Goal: Task Accomplishment & Management: Complete application form

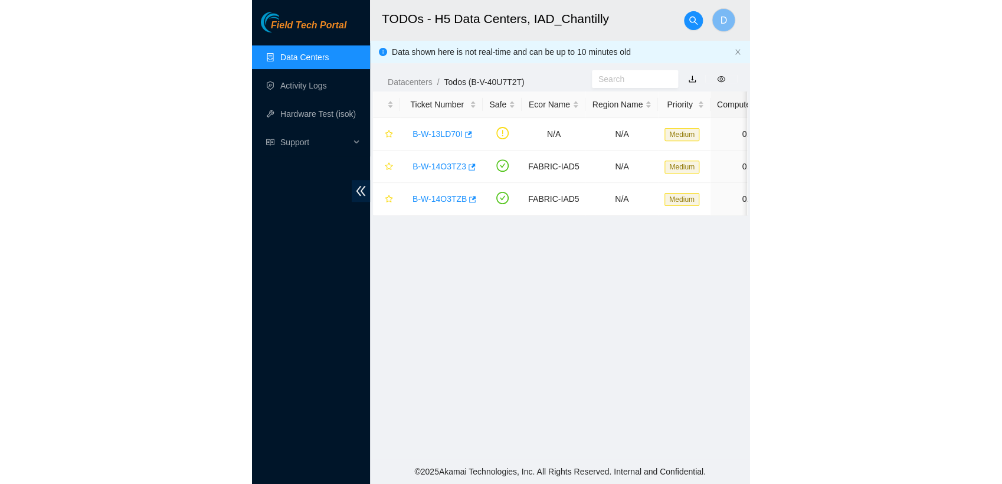
scroll to position [225, 0]
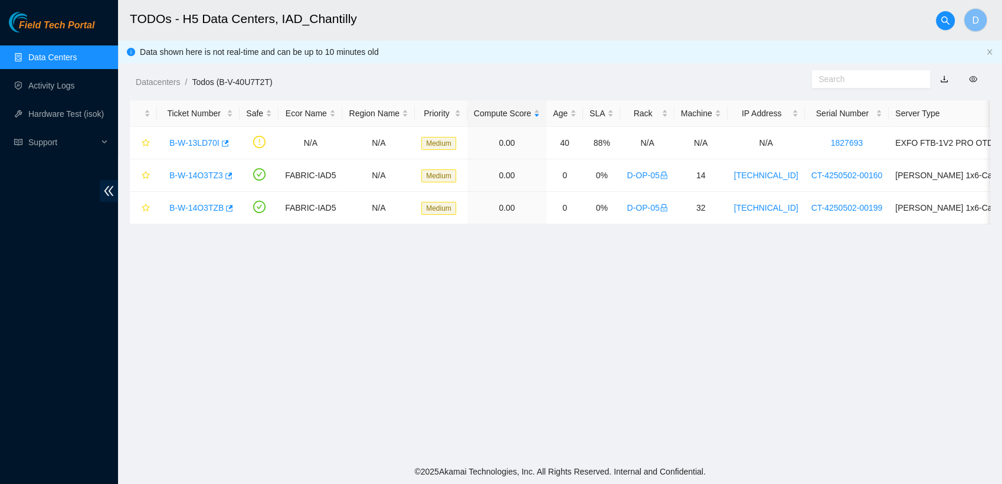
click at [498, 80] on link "button" at bounding box center [944, 78] width 8 height 9
click at [498, 335] on main "TODOs - H5 Data Centers, IAD_Chantilly D Data shown here is not real-time and c…" at bounding box center [560, 229] width 884 height 459
click at [228, 172] on icon "button" at bounding box center [228, 176] width 8 height 8
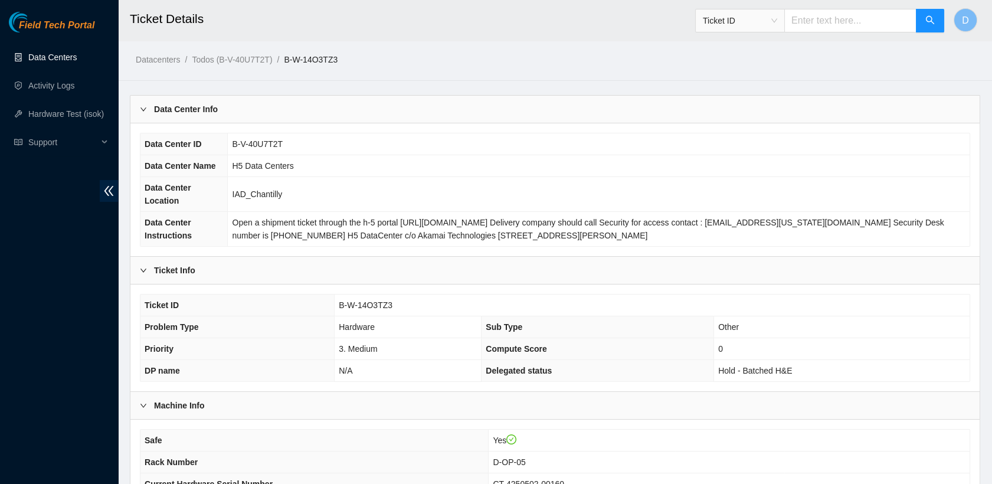
click at [77, 53] on link "Data Centers" at bounding box center [52, 57] width 48 height 9
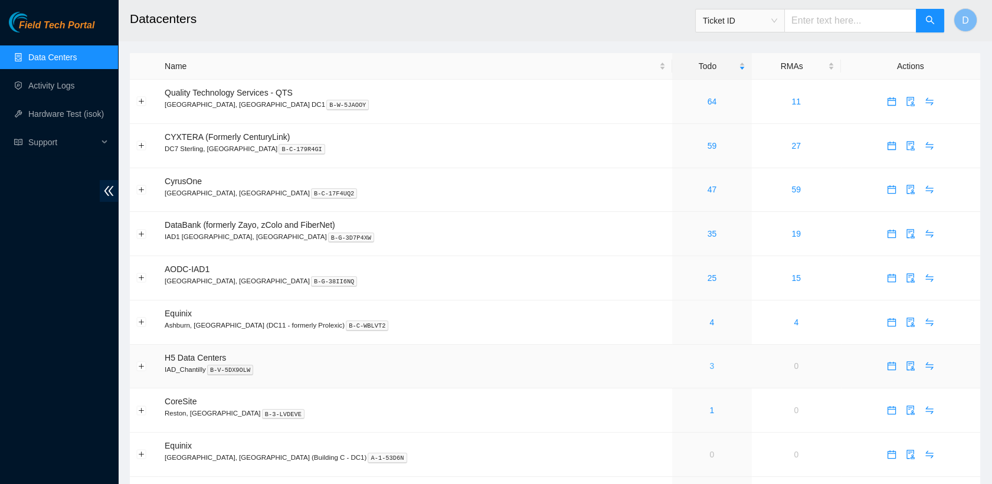
click at [710, 361] on link "3" at bounding box center [712, 365] width 5 height 9
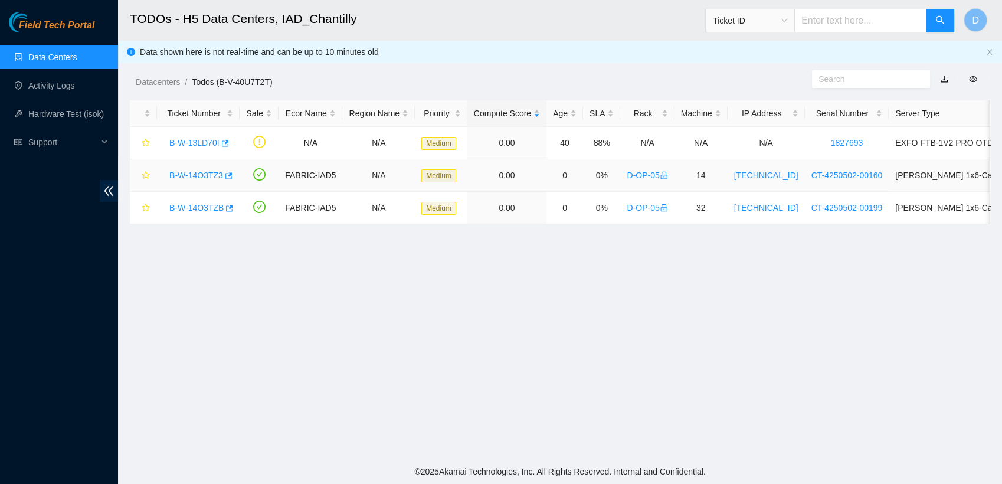
click at [203, 174] on link "B-W-14O3TZ3" at bounding box center [196, 175] width 54 height 9
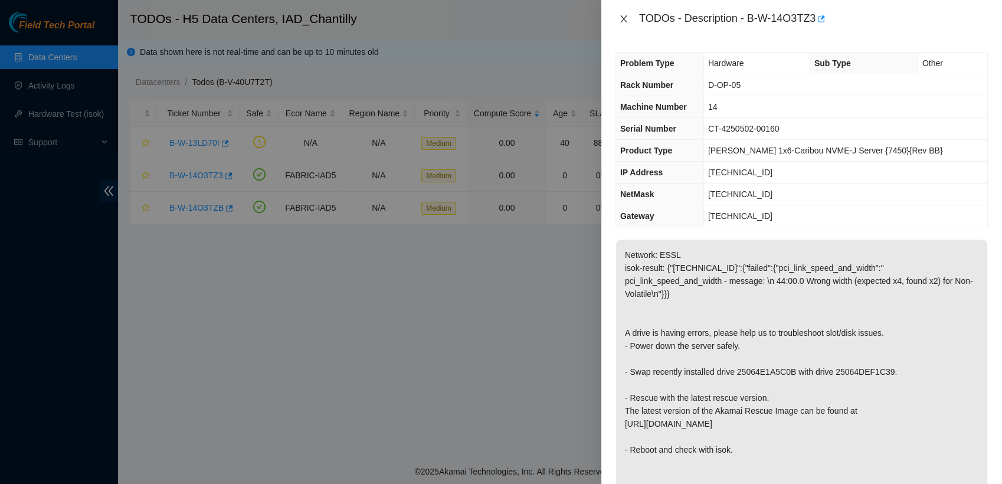
click at [626, 17] on icon "close" at bounding box center [623, 18] width 9 height 9
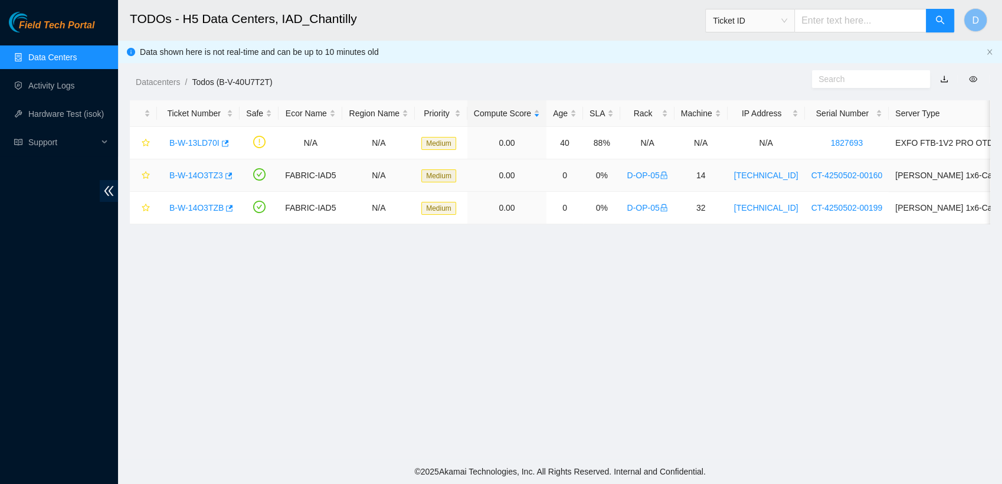
click at [660, 178] on icon "lock" at bounding box center [663, 176] width 6 height 8
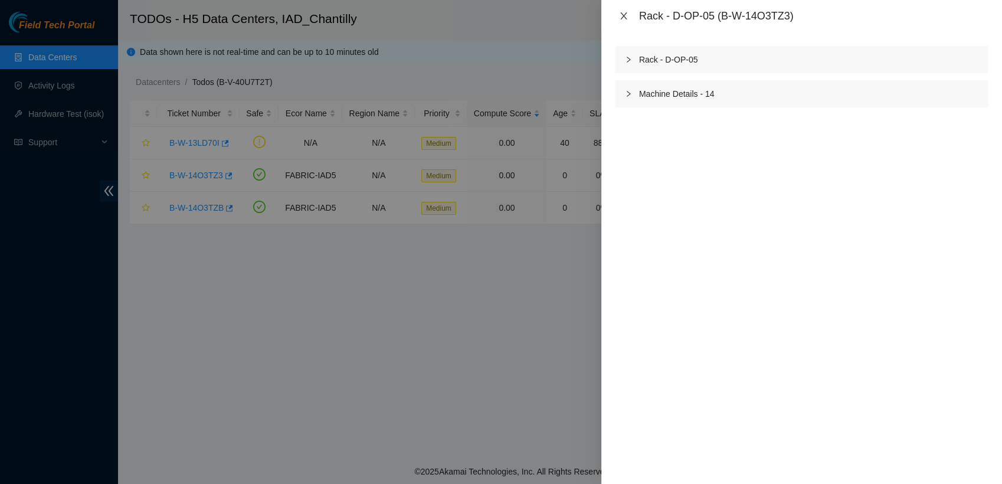
click at [622, 16] on icon "close" at bounding box center [623, 15] width 9 height 9
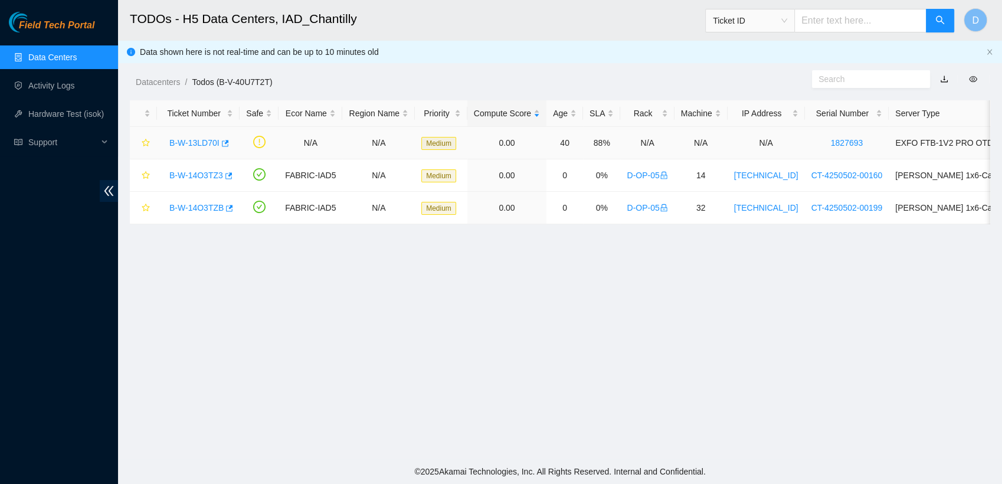
click at [200, 136] on div "B-W-13LD70I" at bounding box center [199, 142] width 70 height 19
click at [200, 143] on link "B-W-13LD70I" at bounding box center [194, 142] width 50 height 9
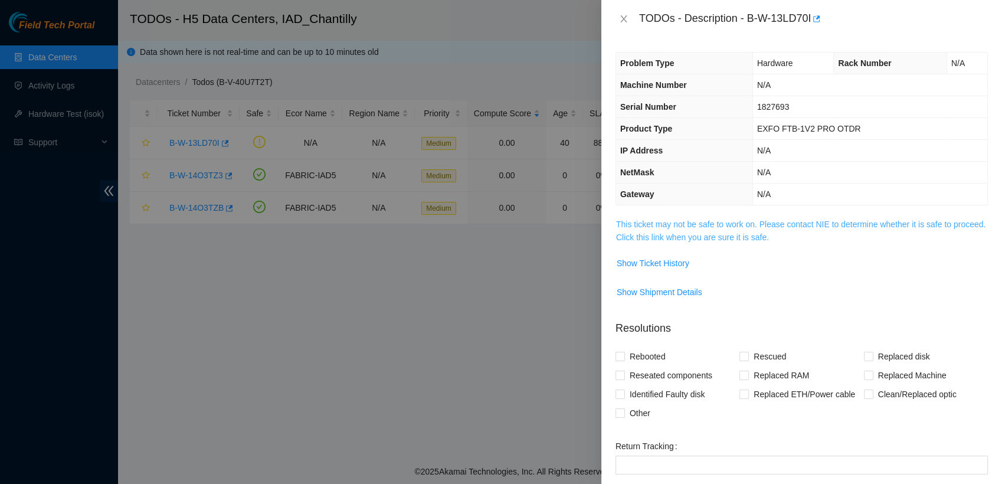
click at [692, 228] on link "This ticket may not be safe to work on. Please contact NIE to determine whether…" at bounding box center [801, 231] width 370 height 22
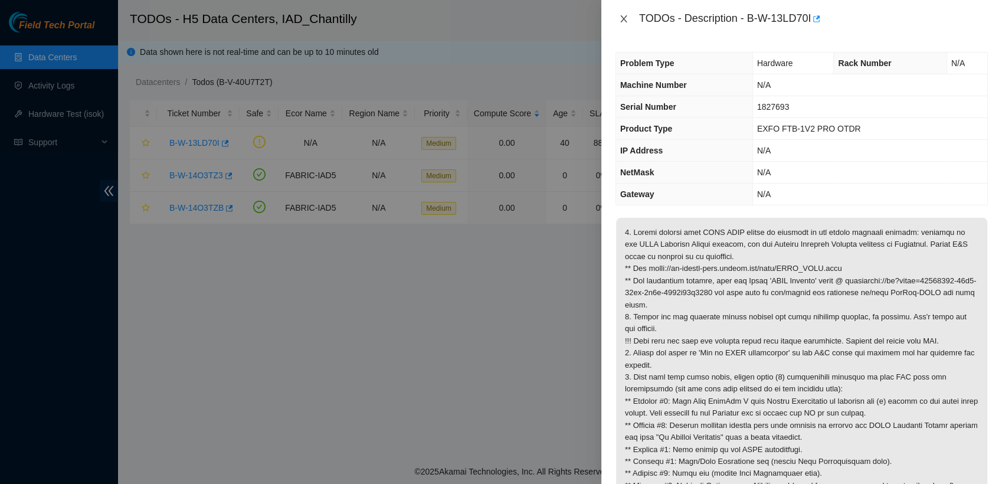
click at [620, 19] on icon "close" at bounding box center [623, 18] width 9 height 9
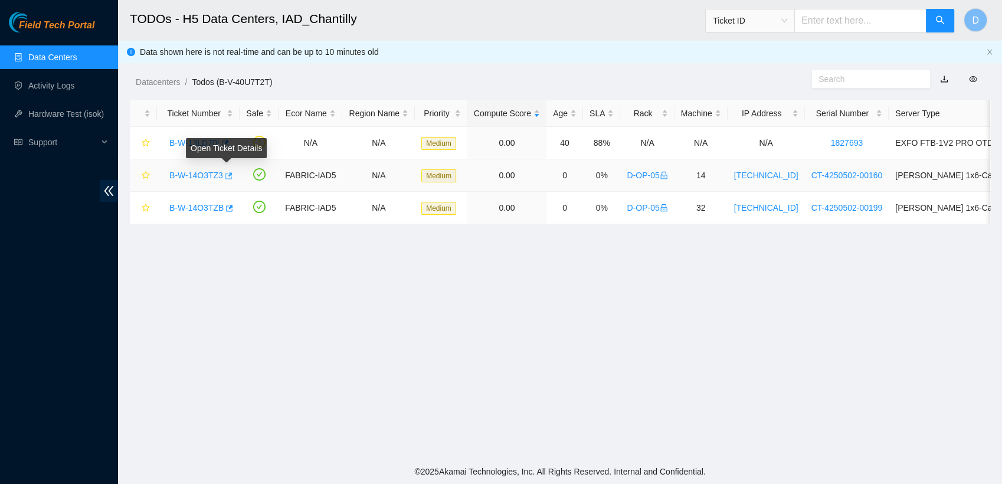
click at [226, 174] on icon "button" at bounding box center [228, 176] width 8 height 8
click at [77, 62] on link "Data Centers" at bounding box center [52, 57] width 48 height 9
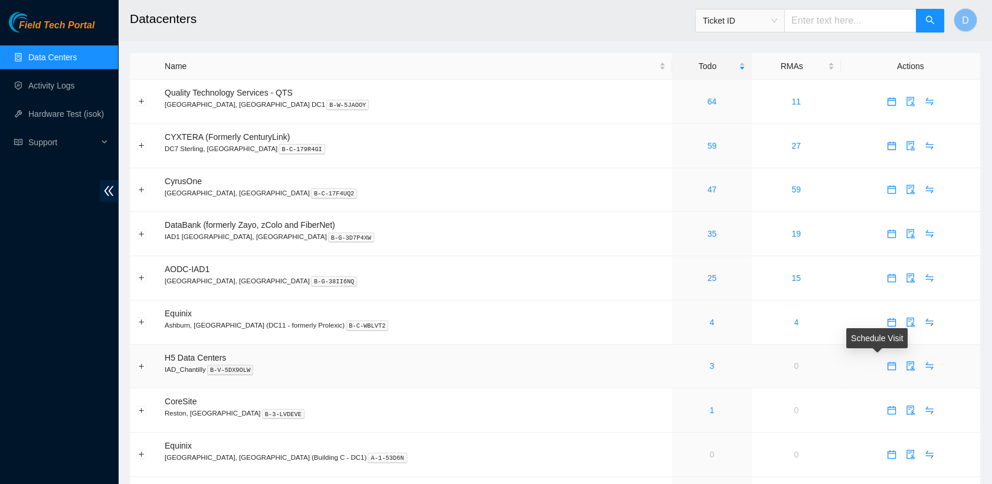
click at [887, 370] on icon "calendar" at bounding box center [891, 365] width 9 height 9
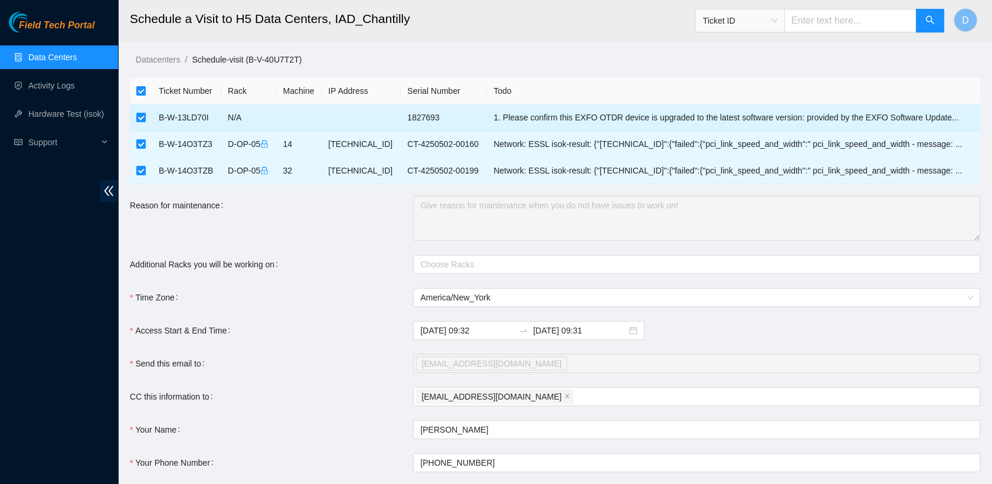
click at [146, 116] on td at bounding box center [141, 117] width 22 height 27
click at [142, 113] on input "checkbox" at bounding box center [140, 117] width 9 height 9
checkbox input "false"
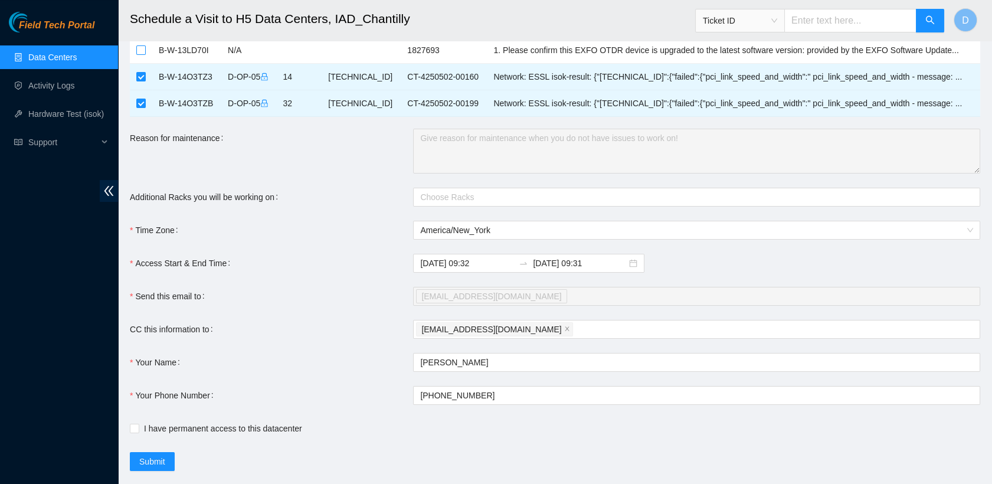
scroll to position [68, 0]
click at [493, 263] on input "2025-09-02 09:32" at bounding box center [467, 262] width 94 height 13
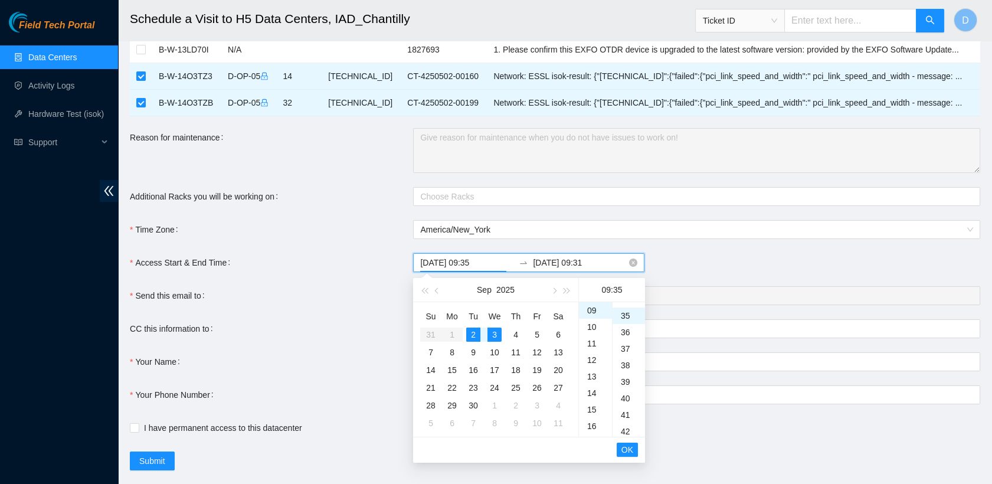
scroll to position [578, 0]
type input "2025-09-02 09:35"
click at [588, 261] on input "2025-09-03 09:31" at bounding box center [580, 262] width 94 height 13
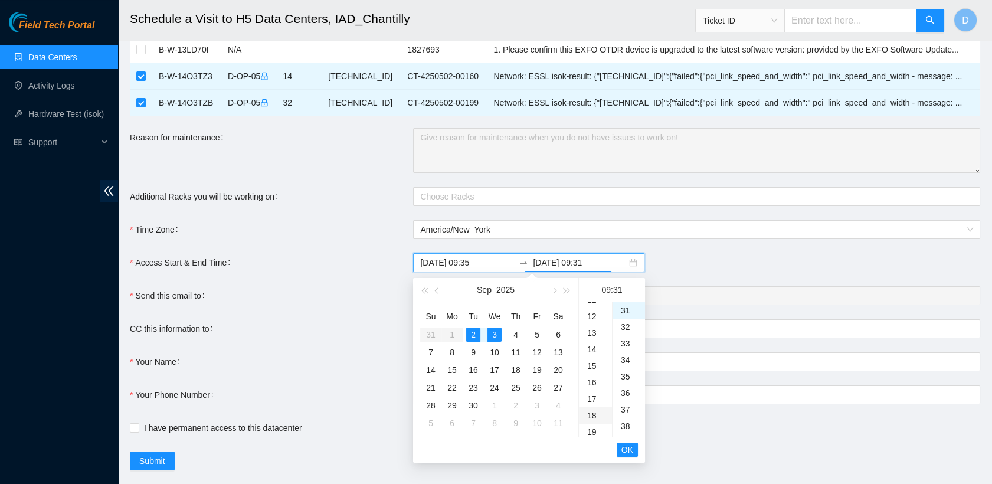
click at [593, 412] on div "18" at bounding box center [595, 415] width 33 height 17
click at [624, 309] on div "00" at bounding box center [629, 310] width 32 height 17
click at [475, 338] on div "2" at bounding box center [473, 335] width 14 height 14
type input "2025-09-02 18:00"
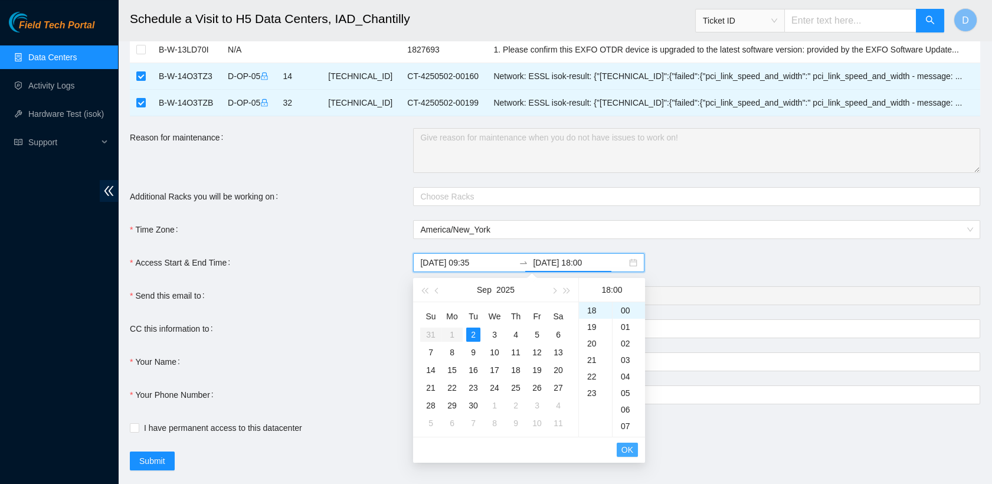
click at [628, 452] on span "OK" at bounding box center [628, 449] width 12 height 13
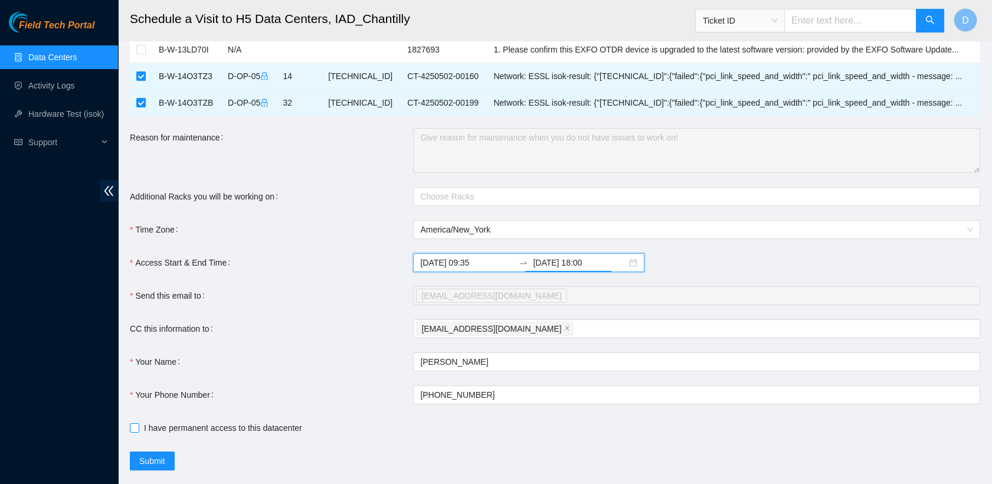
click at [137, 423] on input "I have permanent access to this datacenter" at bounding box center [134, 427] width 8 height 8
checkbox input "true"
click at [534, 295] on div "pfortkor@akamai.com" at bounding box center [691, 295] width 550 height 17
click at [564, 327] on div "da.vasquez0722@gmail.com" at bounding box center [691, 329] width 550 height 17
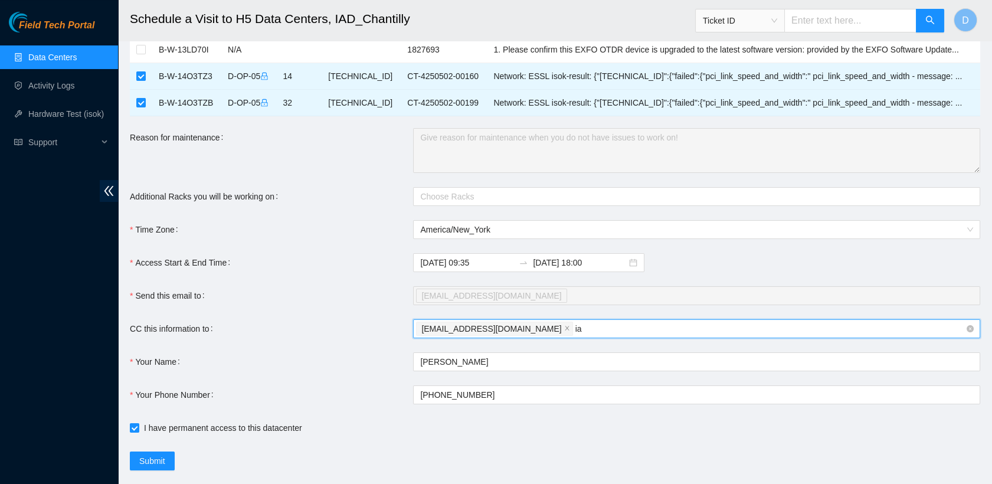
type input "i"
type input "n"
click at [331, 297] on div "Send this email to" at bounding box center [271, 295] width 283 height 19
click at [548, 331] on div "da.vasquez0722@gmail.com" at bounding box center [691, 329] width 550 height 17
paste input "nie-field-iad@akamai.com"
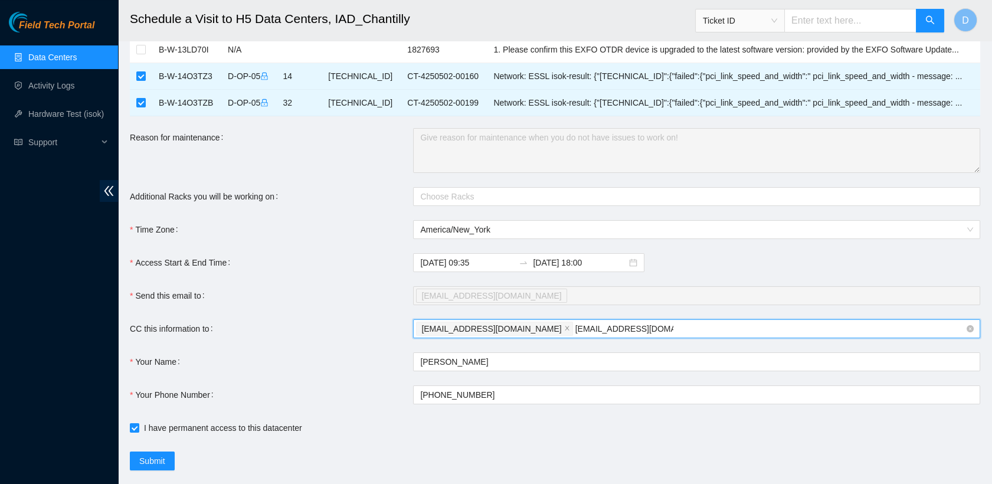
paste input "nie-iad@akamai.com"
type input "nie-field-iad@akamai.com nie-iad@akamai.com"
click at [635, 328] on input "nie-field-iad@akamai.com nie-iad@akamai.com" at bounding box center [664, 329] width 177 height 14
drag, startPoint x: 715, startPoint y: 328, endPoint x: 539, endPoint y: 327, distance: 175.9
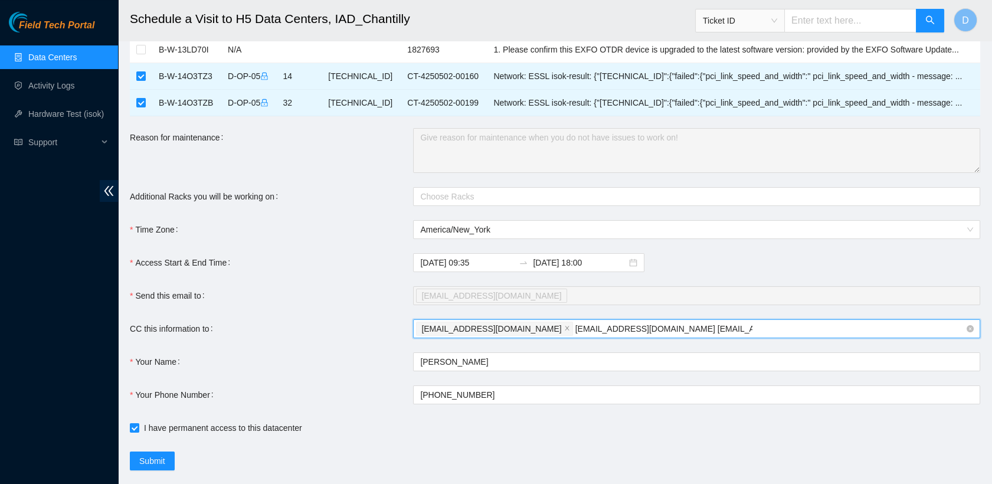
click at [576, 327] on input "nie-field-iad@akamai.com nie-iad@akamai.com" at bounding box center [664, 329] width 177 height 14
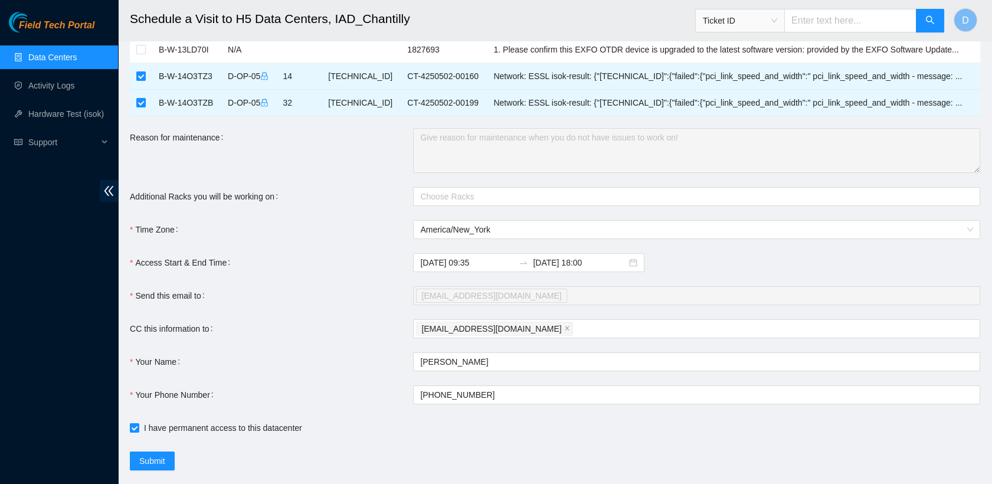
click at [684, 273] on form "Ticket Number Rack Machine IP Address Serial Number Todo B-W-13LD70I N/A 182769…" at bounding box center [555, 240] width 851 height 460
click at [544, 329] on div "da.vasquez0722@gmail.com" at bounding box center [691, 329] width 550 height 17
paste input "nie-iad@akamai.com"
type input "nie-iad@akamai.com"
click at [462, 453] on form "Ticket Number Rack Machine IP Address Serial Number Todo B-W-13LD70I N/A 182769…" at bounding box center [555, 240] width 851 height 460
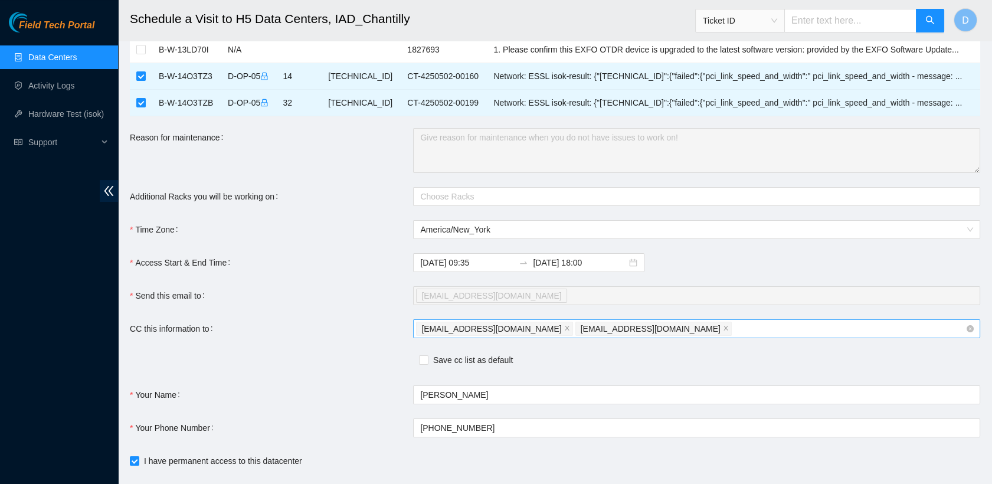
click at [648, 332] on div "da.vasquez0722@gmail.com nie-iad@akamai.com" at bounding box center [691, 329] width 550 height 17
paste input "nie-field-iad@akamai.com"
type input "nie-field-iad@akamai.com"
click at [647, 352] on div "Save cc list as default" at bounding box center [413, 361] width 567 height 19
click at [424, 360] on input "Save cc list as default" at bounding box center [423, 359] width 8 height 8
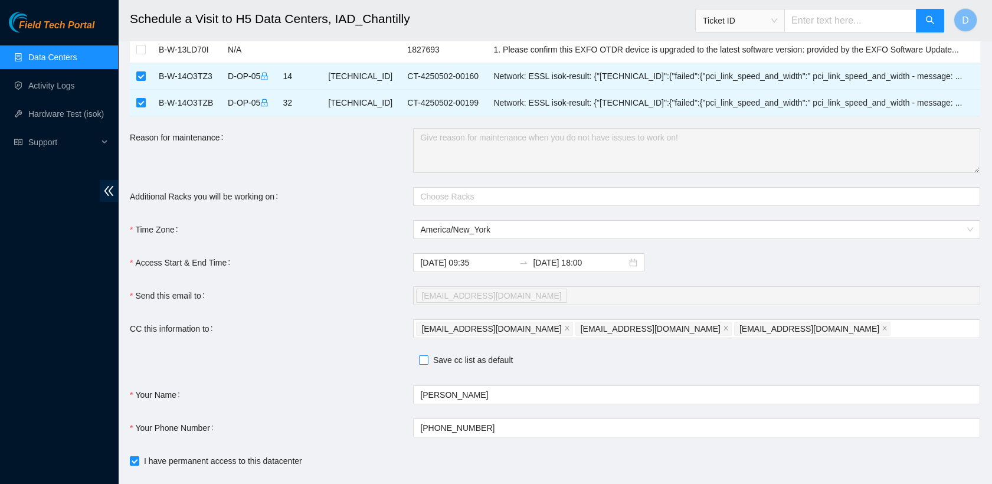
checkbox input "true"
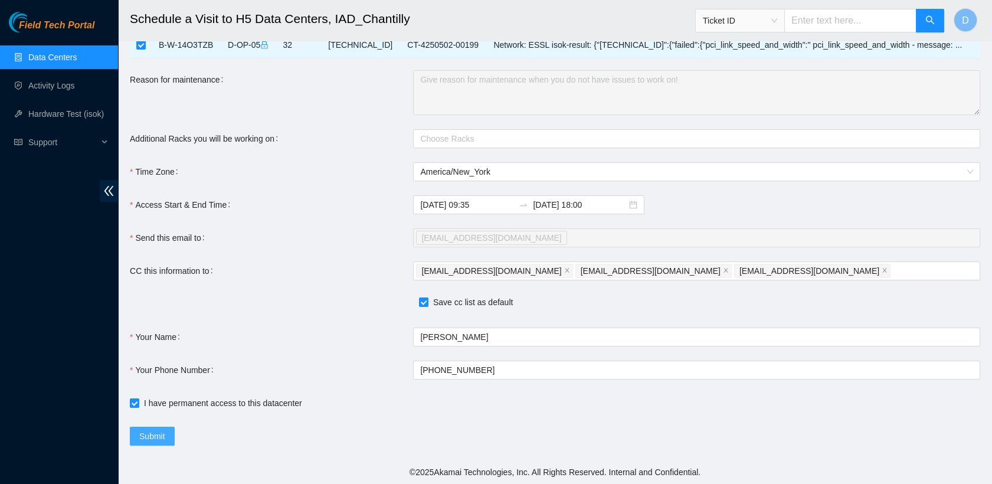
click at [159, 430] on span "Submit" at bounding box center [152, 436] width 26 height 13
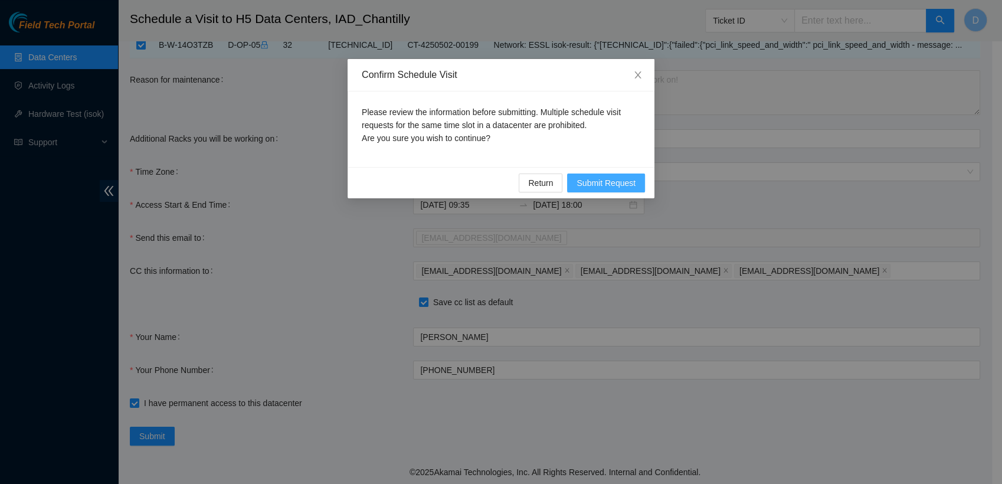
click at [600, 179] on span "Submit Request" at bounding box center [606, 182] width 59 height 13
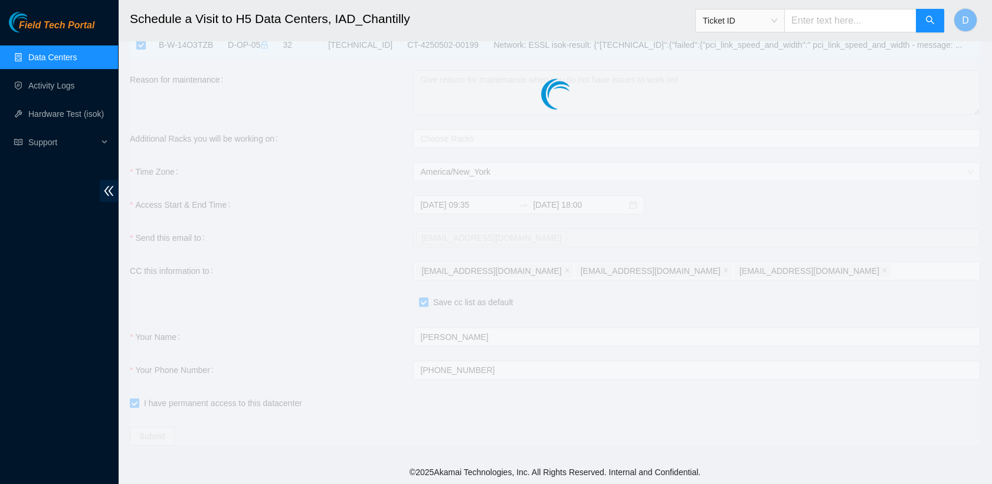
type input "2025-09-02 09:39"
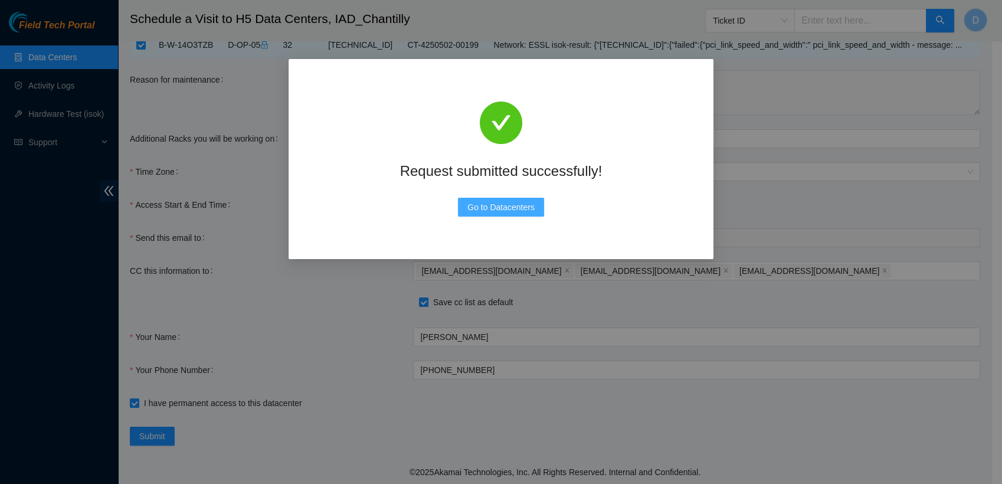
click at [516, 203] on span "Go to Datacenters" at bounding box center [500, 207] width 67 height 13
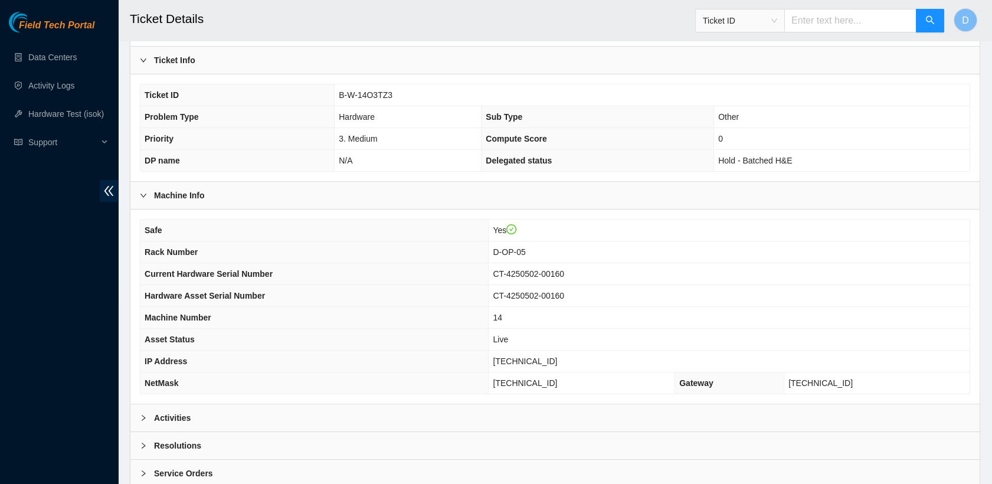
scroll to position [276, 0]
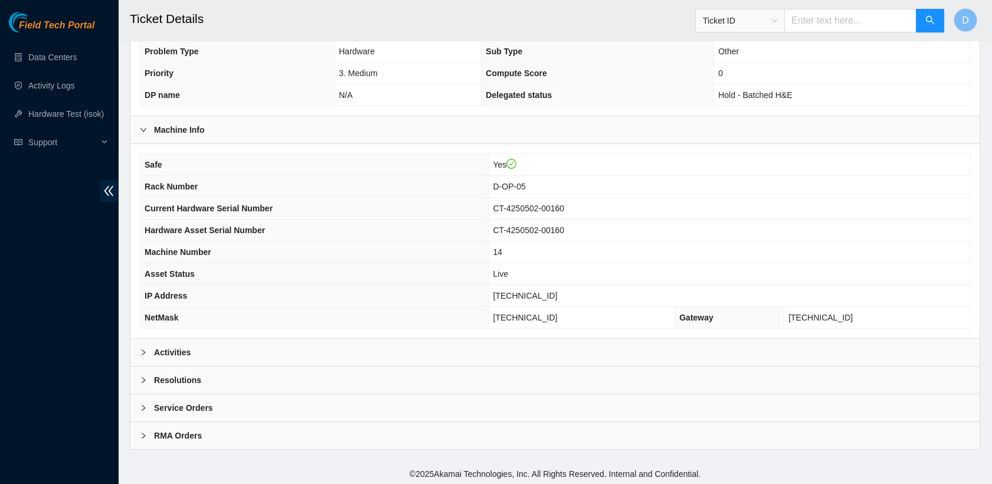
click at [220, 346] on div "Activities" at bounding box center [554, 352] width 849 height 27
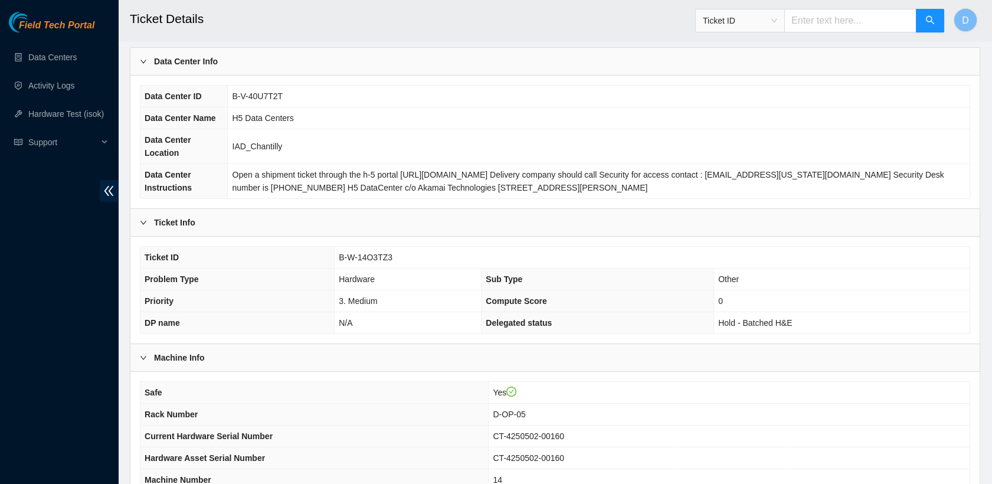
scroll to position [32, 0]
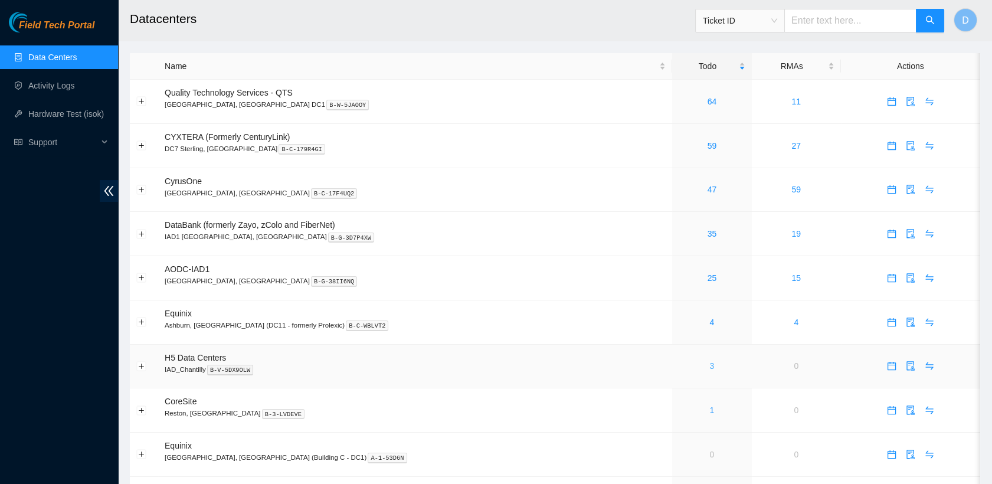
click at [710, 361] on link "3" at bounding box center [712, 365] width 5 height 9
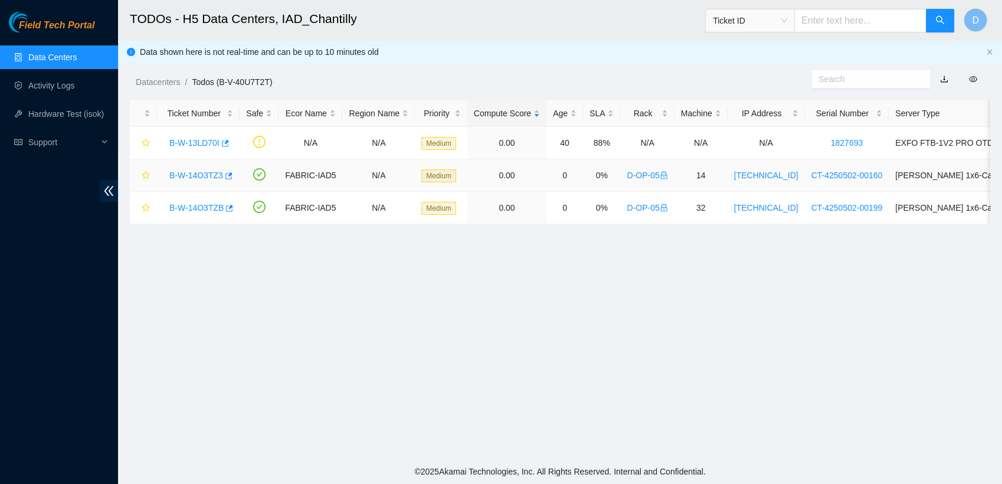
click at [203, 175] on link "B-W-14O3TZ3" at bounding box center [196, 175] width 54 height 9
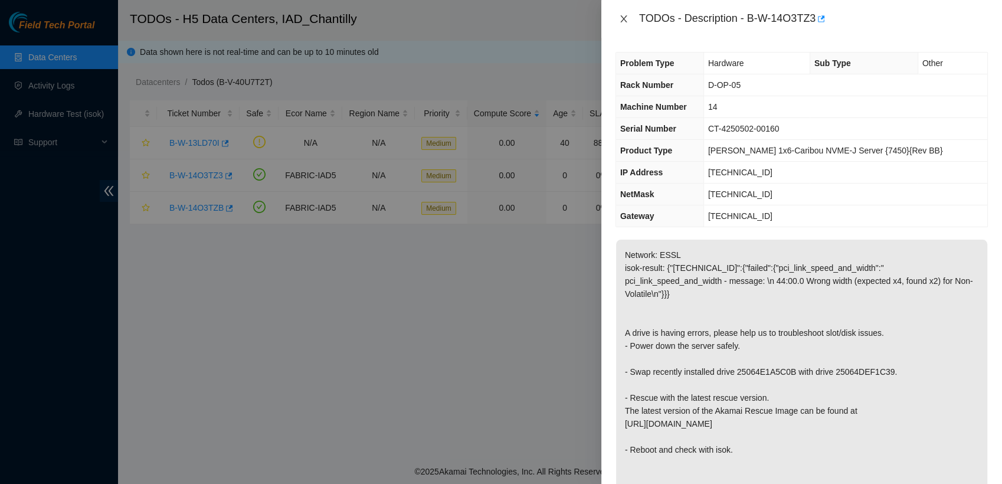
click at [625, 20] on icon "close" at bounding box center [623, 18] width 9 height 9
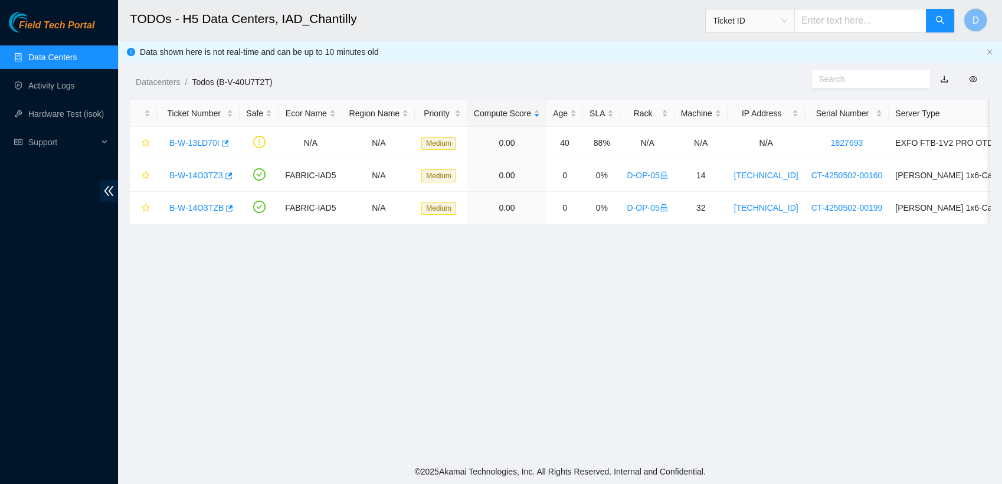
click at [77, 54] on link "Data Centers" at bounding box center [52, 57] width 48 height 9
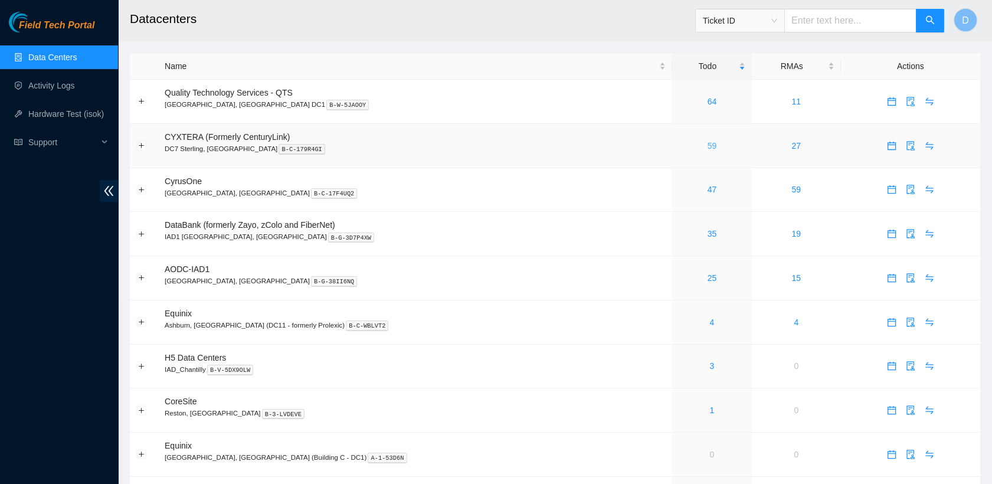
click at [708, 144] on link "59" at bounding box center [712, 145] width 9 height 9
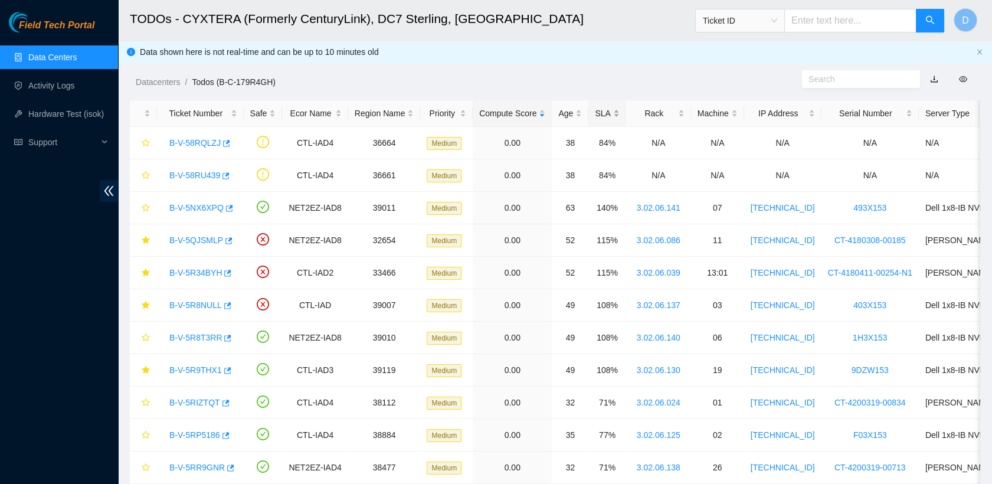
click at [596, 119] on div "SLA" at bounding box center [607, 113] width 24 height 13
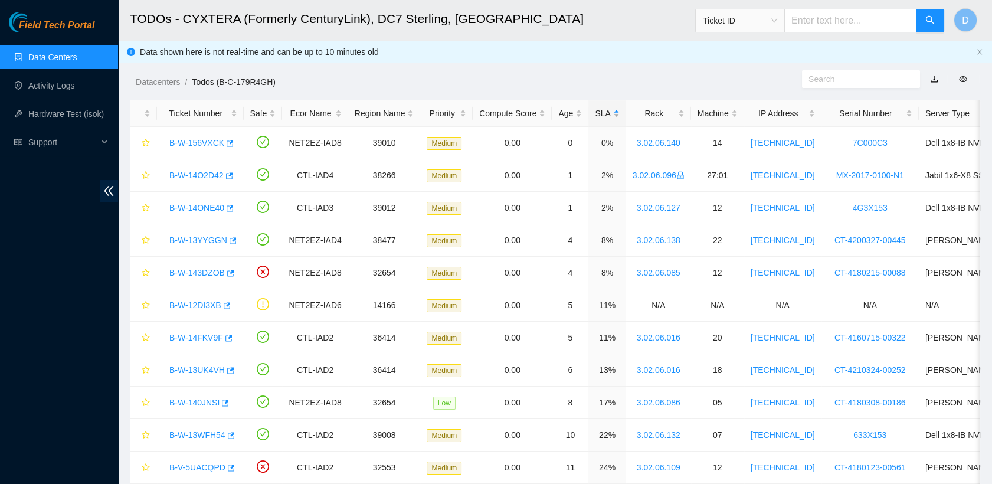
click at [596, 119] on div "SLA" at bounding box center [607, 113] width 24 height 13
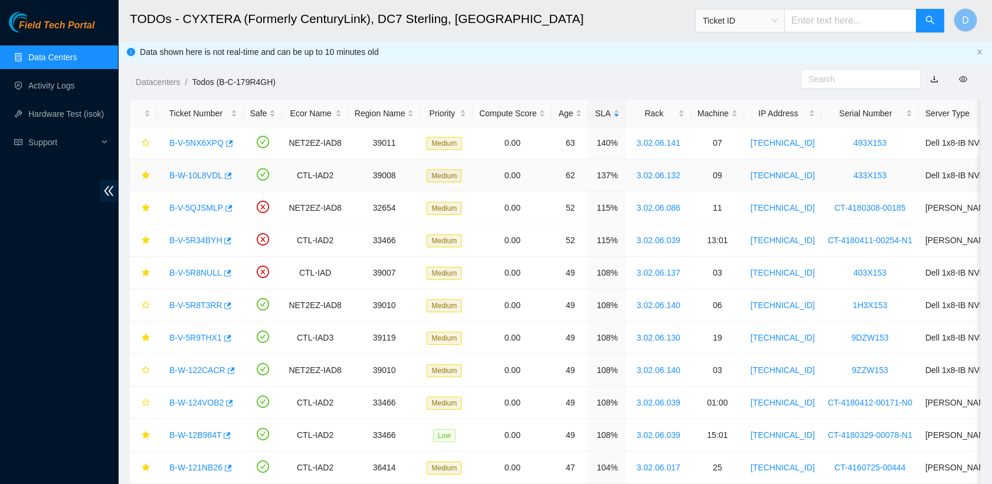
click at [197, 168] on div "B-W-10L8VDL" at bounding box center [201, 175] width 74 height 19
drag, startPoint x: 197, startPoint y: 168, endPoint x: 168, endPoint y: 178, distance: 31.2
click at [168, 178] on div "B-W-10L8VDL" at bounding box center [201, 175] width 74 height 19
click at [178, 177] on link "B-W-10L8VDL" at bounding box center [195, 175] width 53 height 9
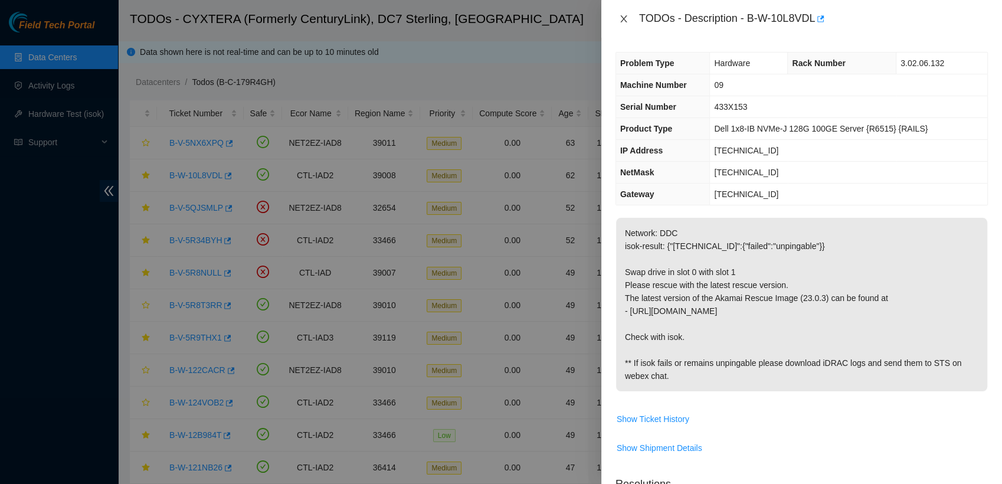
click at [624, 18] on icon "close" at bounding box center [623, 18] width 6 height 7
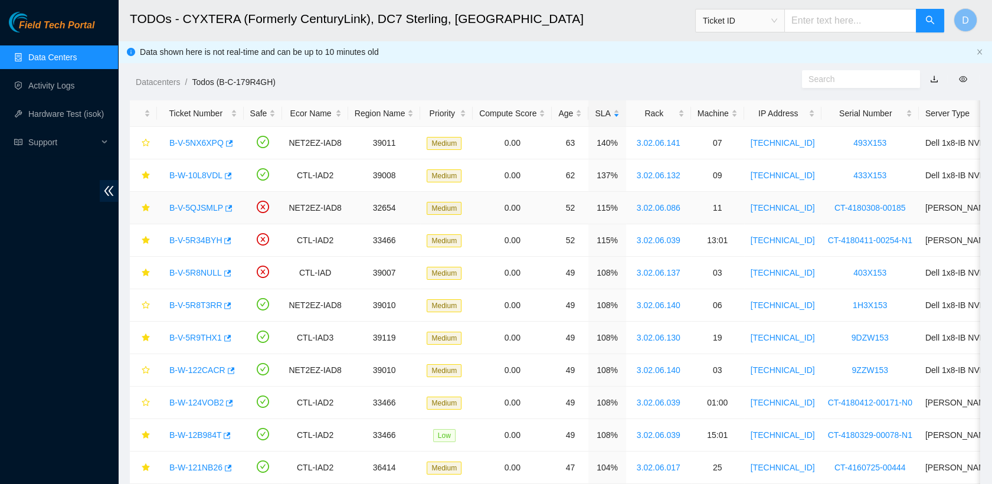
click at [207, 207] on link "B-V-5QJSMLP" at bounding box center [196, 207] width 54 height 9
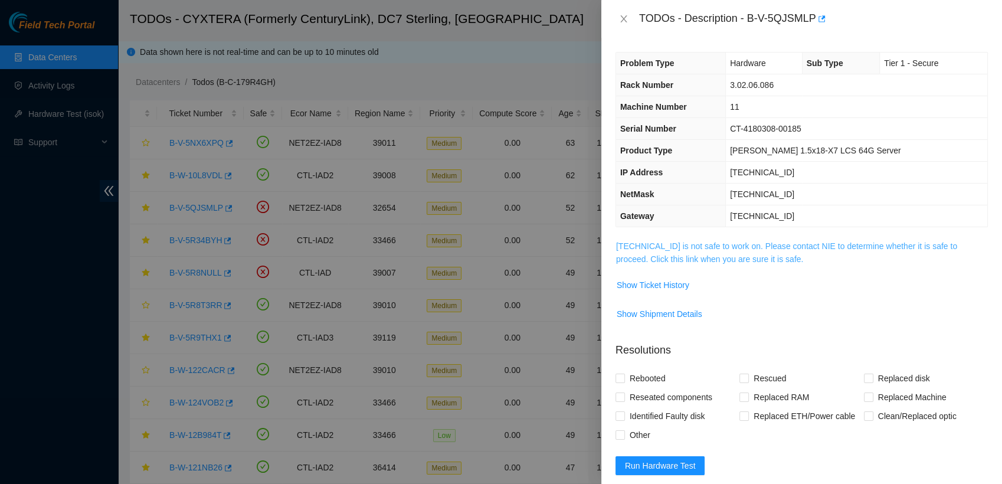
click at [679, 262] on link "[TECHNICAL_ID] is not safe to work on. Please contact NIE to determine whether …" at bounding box center [786, 252] width 341 height 22
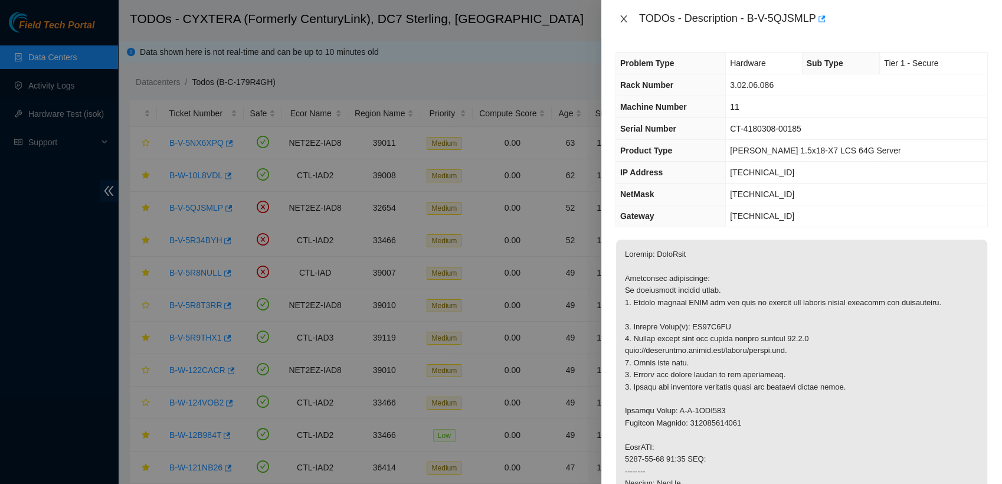
click at [627, 14] on icon "close" at bounding box center [623, 18] width 9 height 9
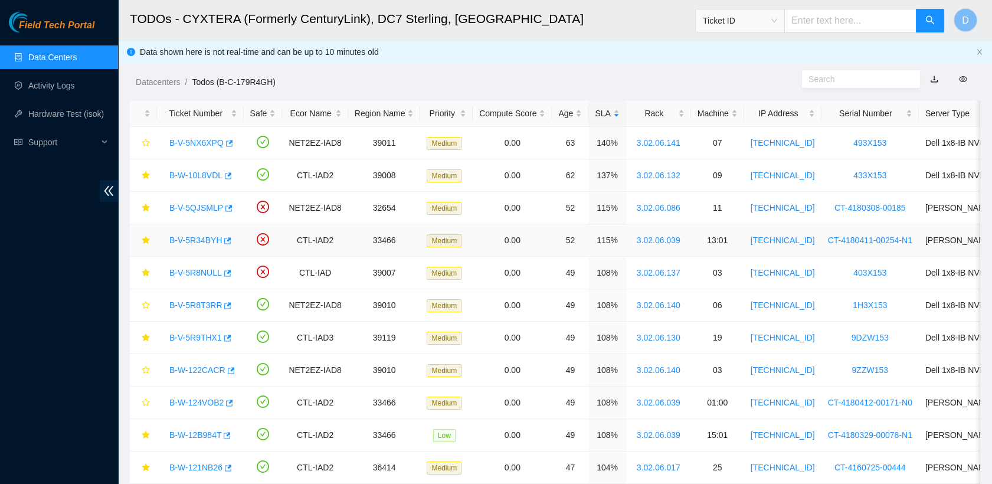
click at [185, 239] on link "B-V-5R34BYH" at bounding box center [195, 240] width 53 height 9
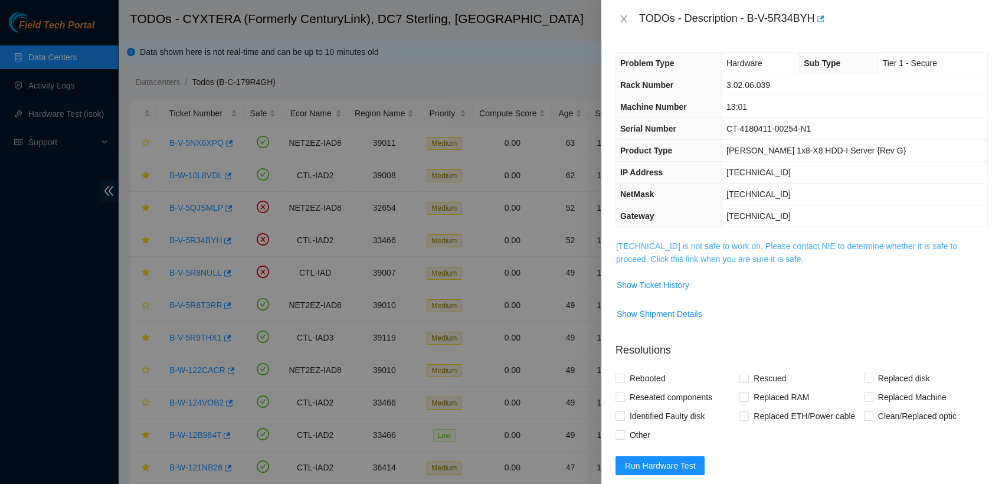
click at [641, 258] on link "[TECHNICAL_ID] is not safe to work on. Please contact NIE to determine whether …" at bounding box center [786, 252] width 341 height 22
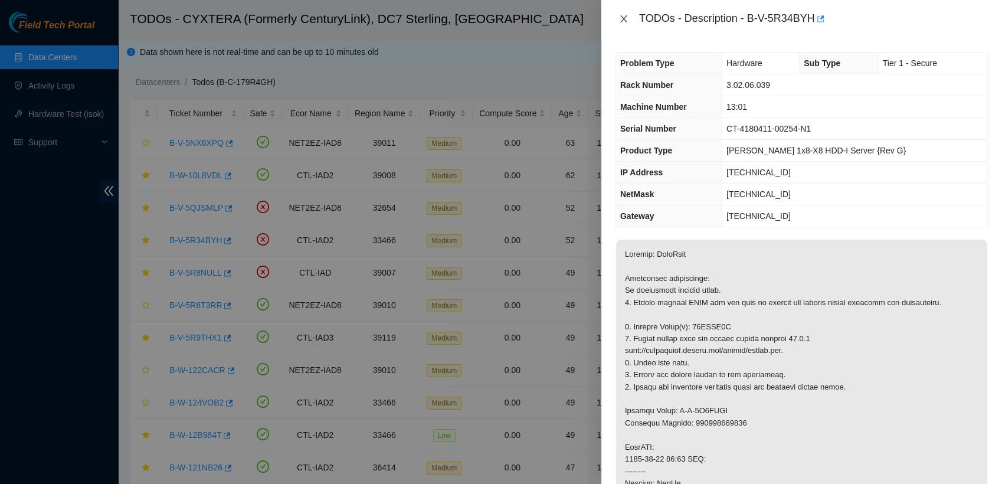
click at [623, 22] on icon "close" at bounding box center [623, 18] width 9 height 9
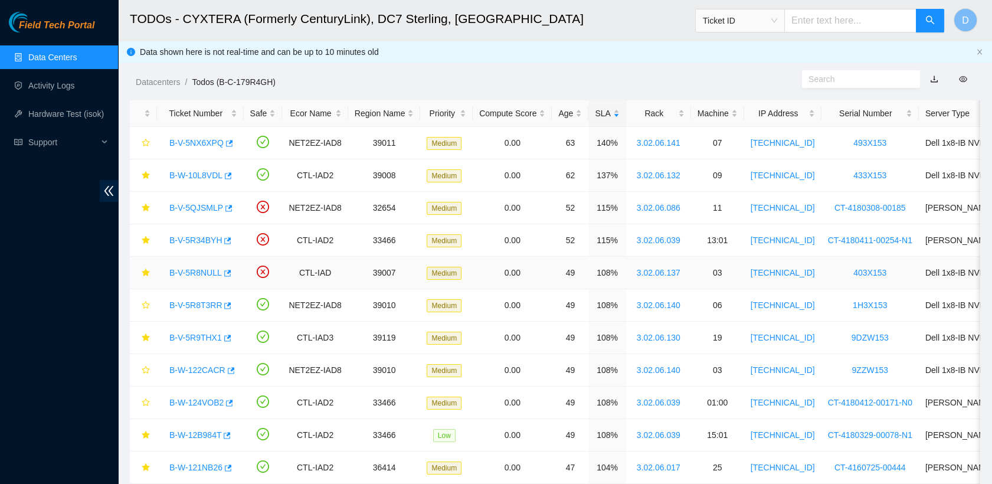
click at [197, 272] on link "B-V-5R8NULL" at bounding box center [195, 272] width 53 height 9
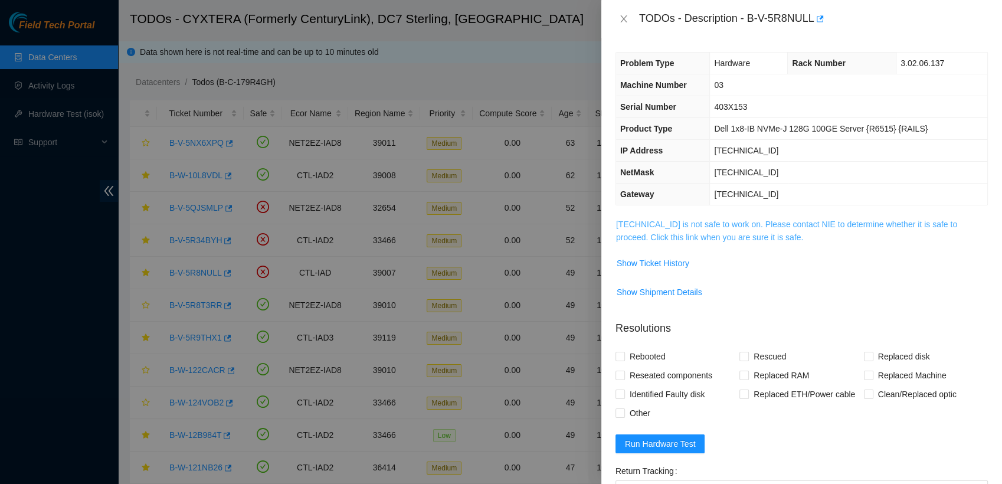
click at [704, 234] on link "[TECHNICAL_ID] is not safe to work on. Please contact NIE to determine whether …" at bounding box center [786, 231] width 341 height 22
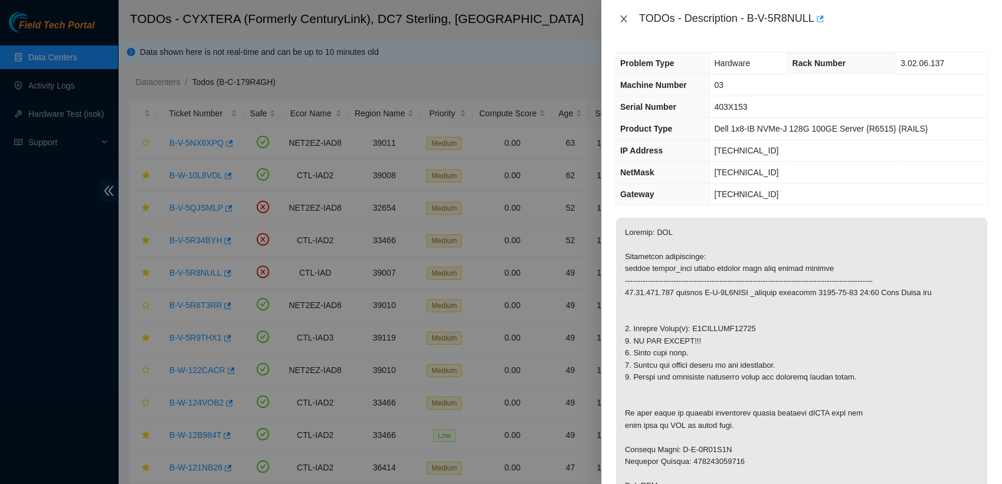
click at [624, 18] on icon "close" at bounding box center [623, 18] width 6 height 7
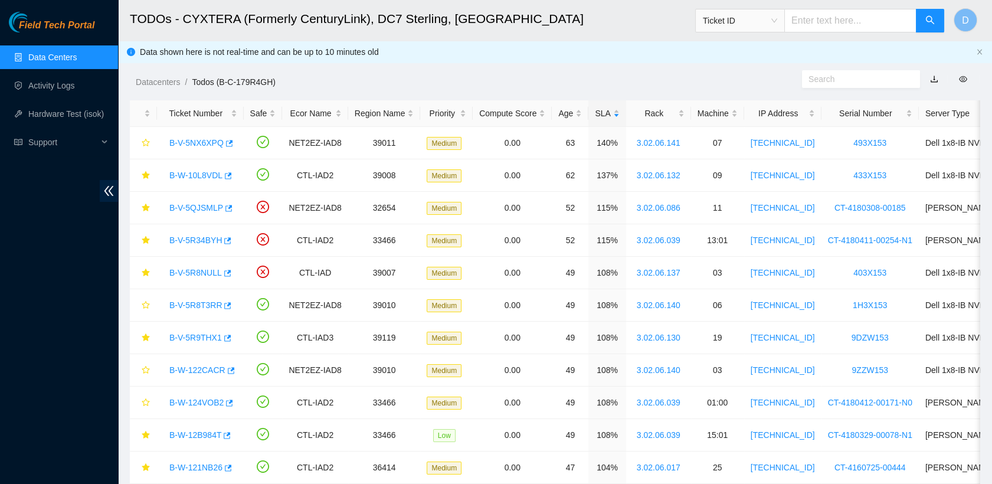
click at [77, 53] on link "Data Centers" at bounding box center [52, 57] width 48 height 9
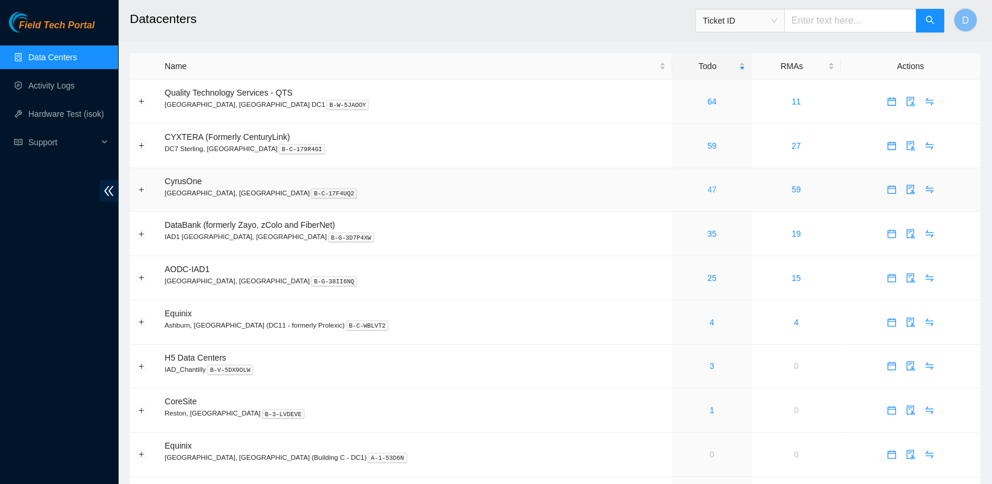
click at [708, 187] on link "47" at bounding box center [712, 189] width 9 height 9
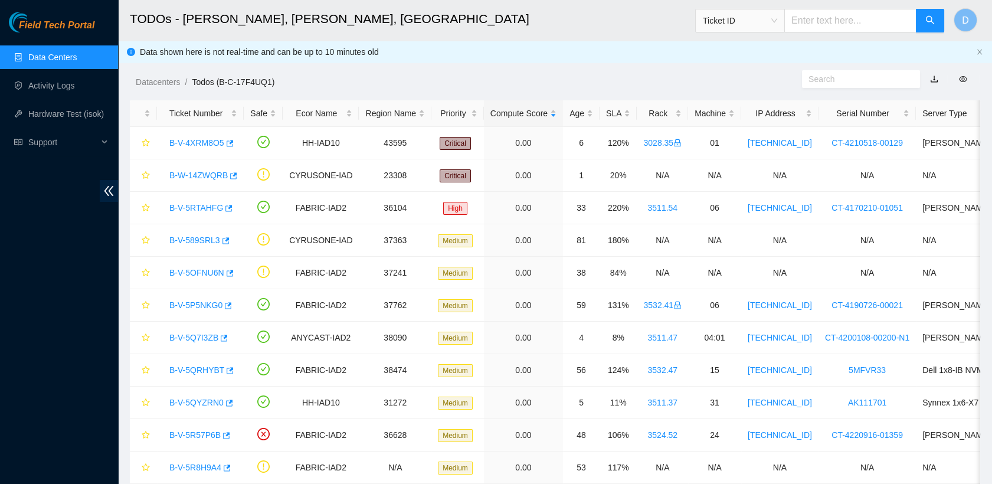
click at [77, 54] on link "Data Centers" at bounding box center [52, 57] width 48 height 9
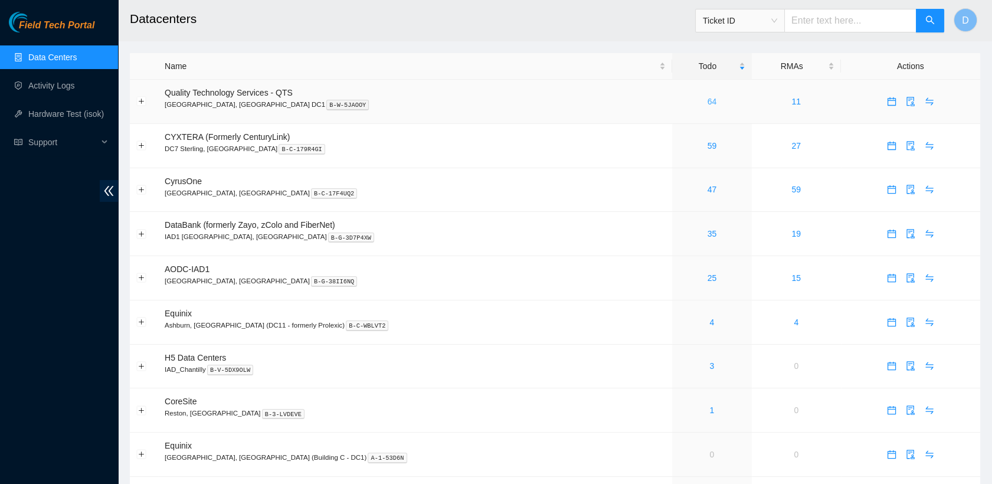
click at [708, 97] on link "64" at bounding box center [712, 101] width 9 height 9
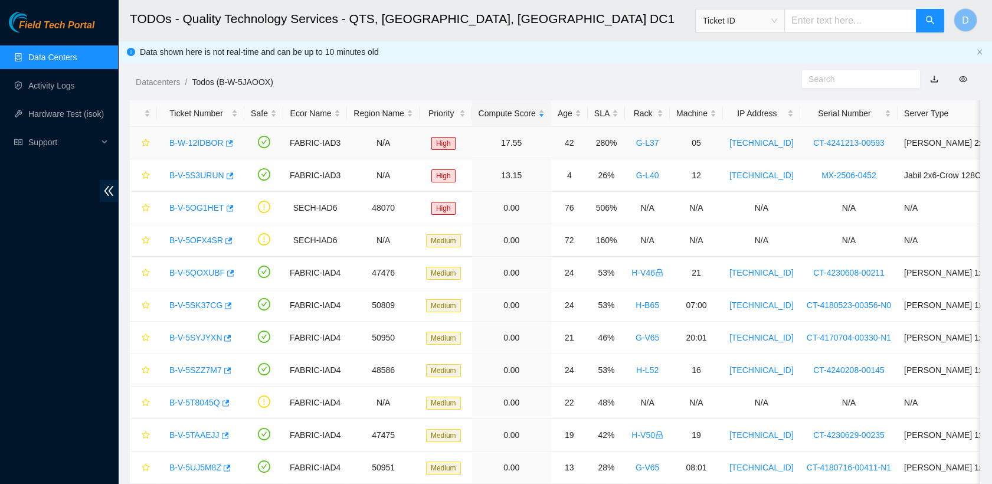
click at [198, 142] on link "B-W-12IDBOR" at bounding box center [196, 142] width 54 height 9
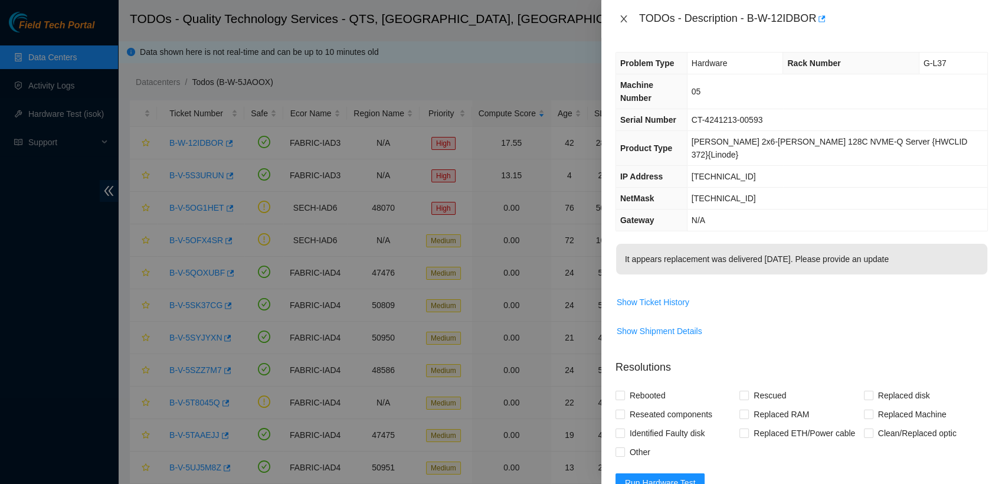
click at [623, 18] on icon "close" at bounding box center [623, 18] width 6 height 7
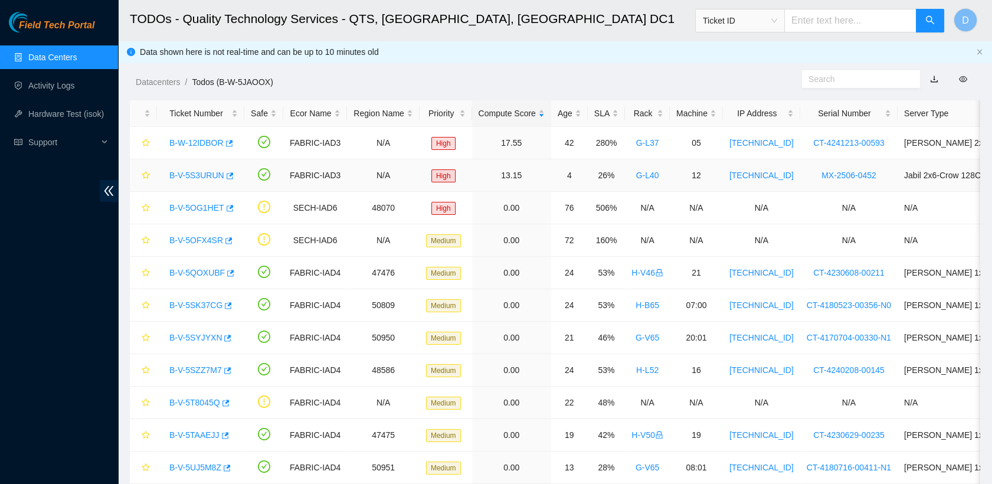
click at [198, 173] on link "B-V-5S3URUN" at bounding box center [196, 175] width 55 height 9
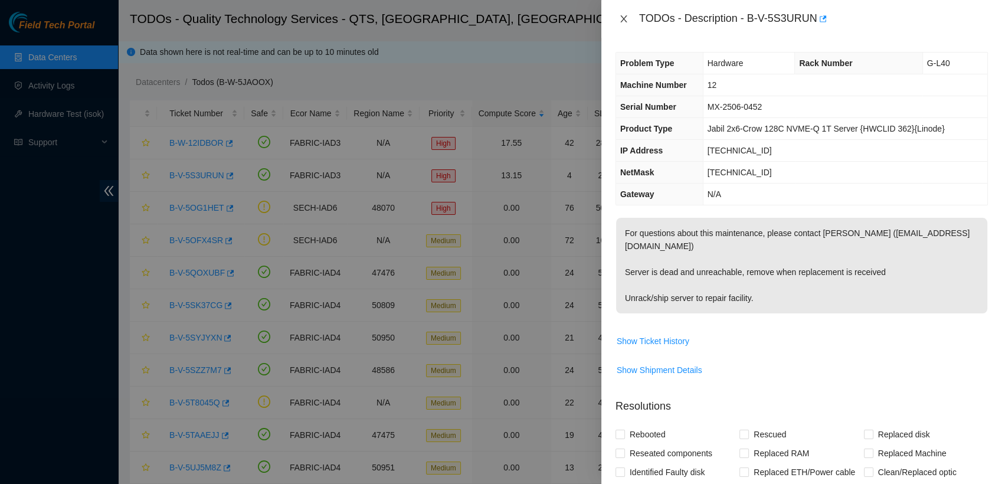
click at [623, 14] on button "Close" at bounding box center [624, 19] width 17 height 11
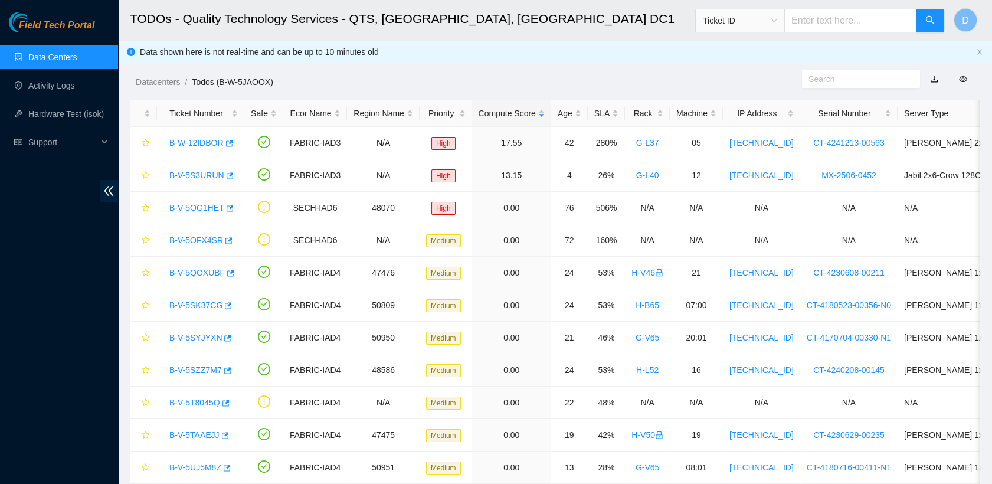
click at [77, 58] on link "Data Centers" at bounding box center [52, 57] width 48 height 9
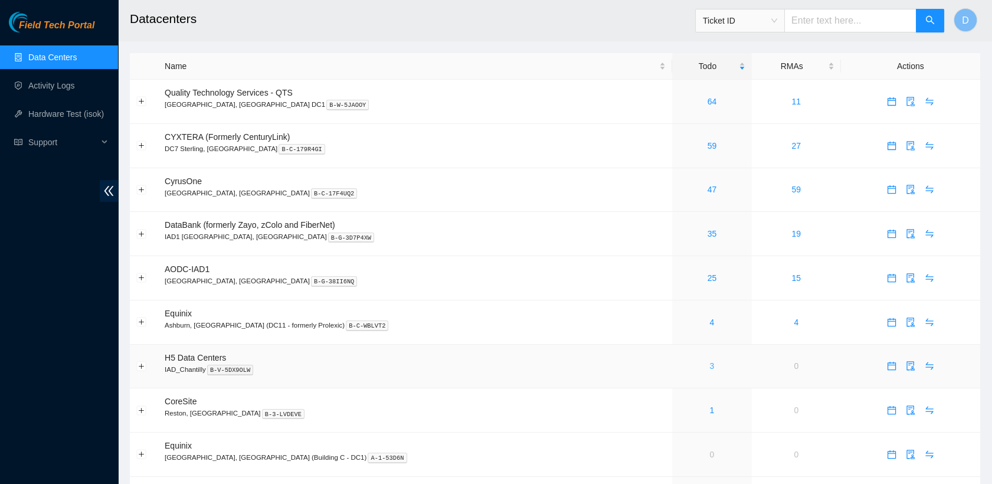
click at [710, 362] on link "3" at bounding box center [712, 365] width 5 height 9
